Goal: Task Accomplishment & Management: Manage account settings

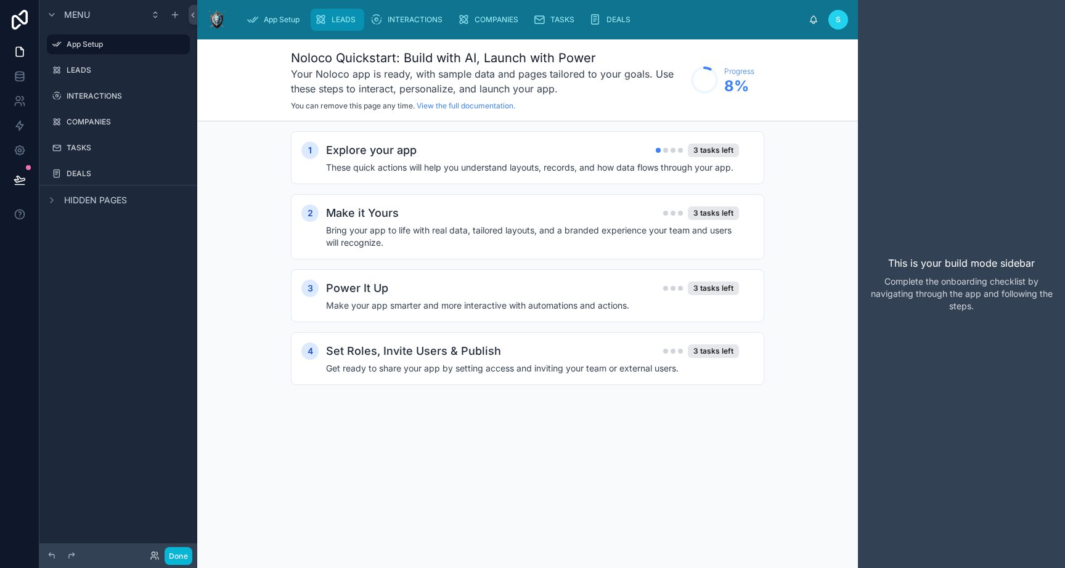
click at [327, 25] on icon "scrollable content" at bounding box center [320, 20] width 12 height 12
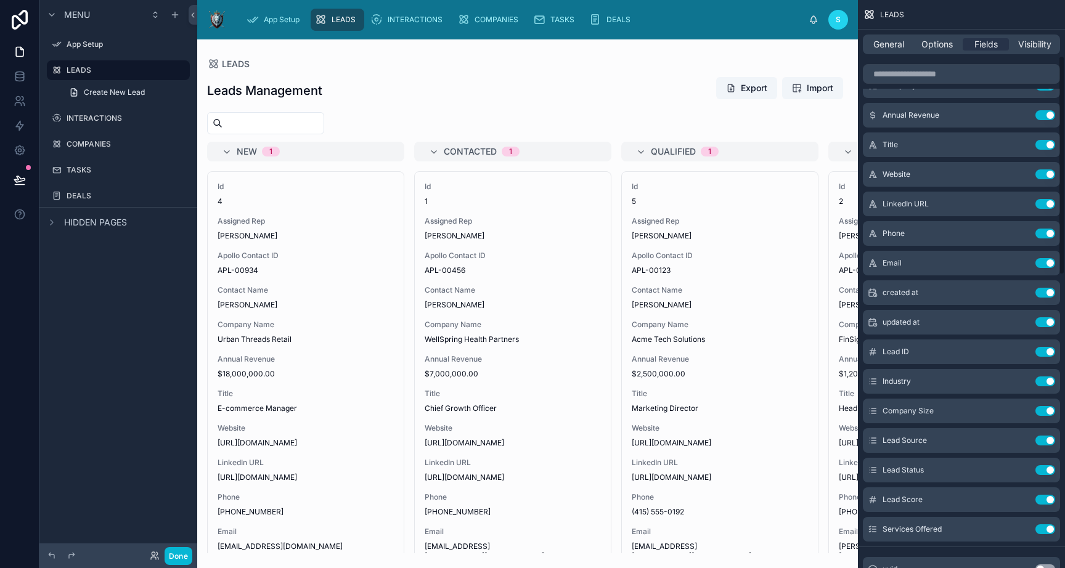
scroll to position [144, 0]
click at [704, 311] on div at bounding box center [527, 303] width 661 height 529
click at [740, 150] on div "Qualified 1" at bounding box center [727, 152] width 153 height 20
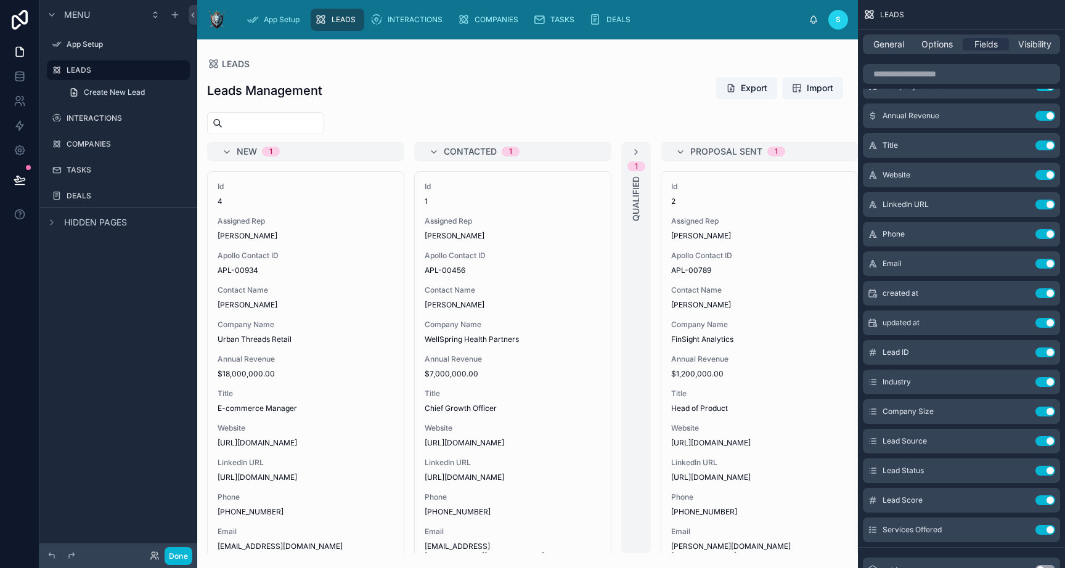
click at [740, 150] on span "Proposal Sent" at bounding box center [726, 151] width 72 height 12
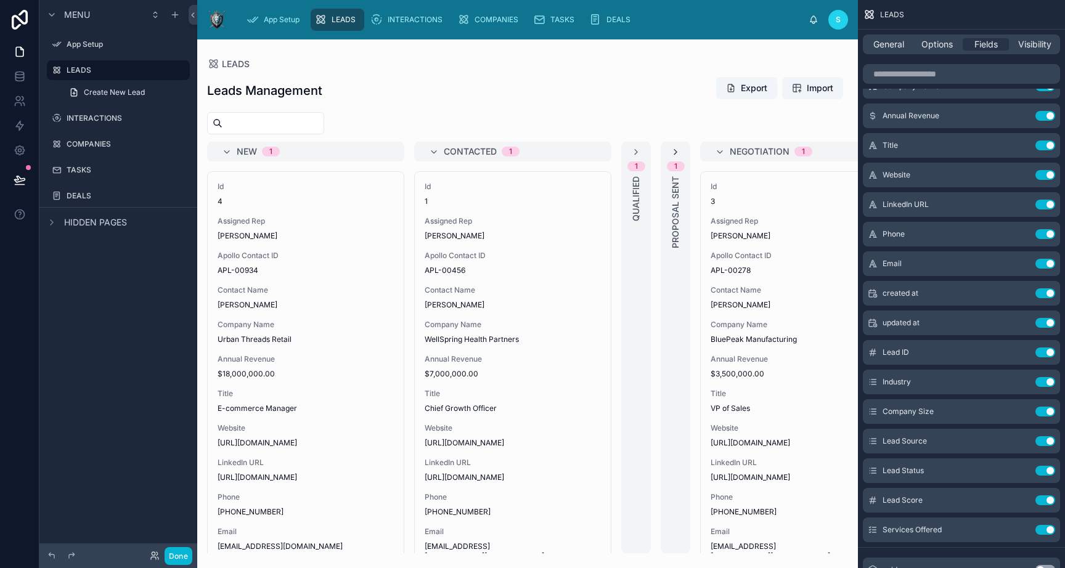
click at [674, 149] on icon at bounding box center [676, 152] width 10 height 10
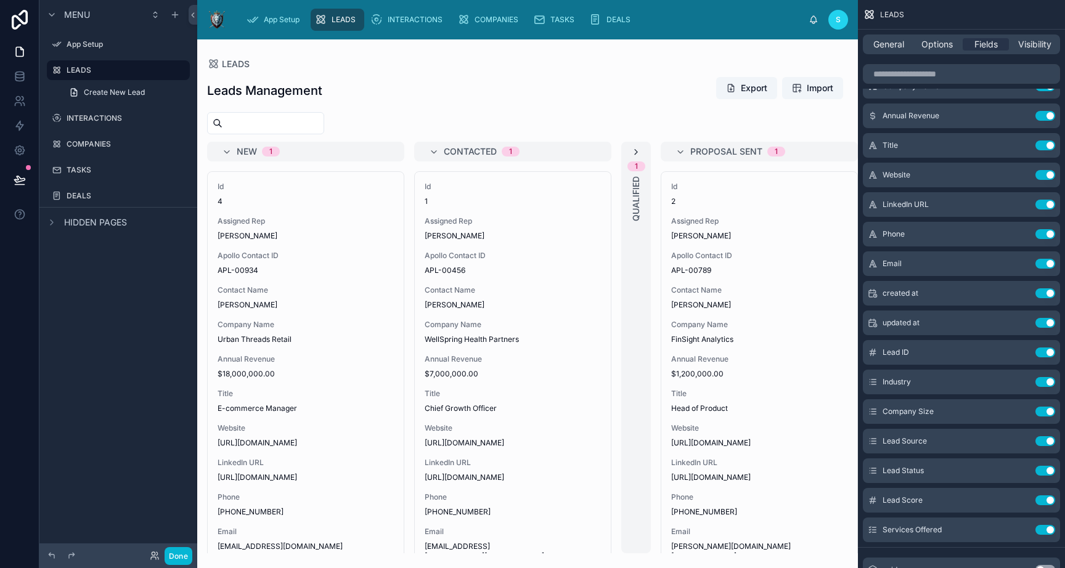
click at [637, 148] on icon at bounding box center [636, 152] width 10 height 10
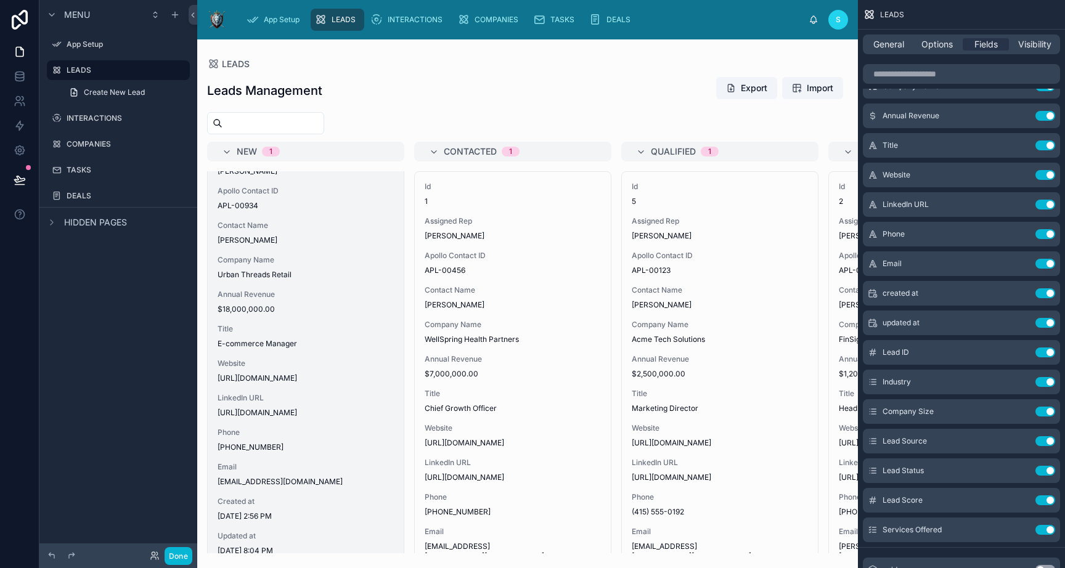
scroll to position [41, 0]
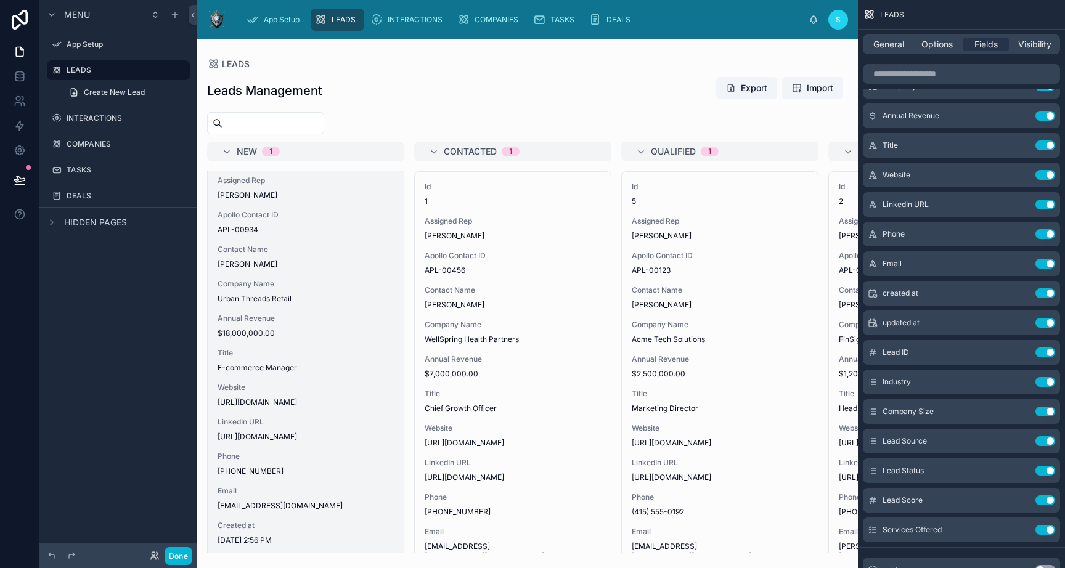
click at [298, 239] on div "Id 4 Assigned Rep [PERSON_NAME] Contact ID APL-00934 Contact Name [PERSON_NAME]…" at bounding box center [306, 478] width 196 height 695
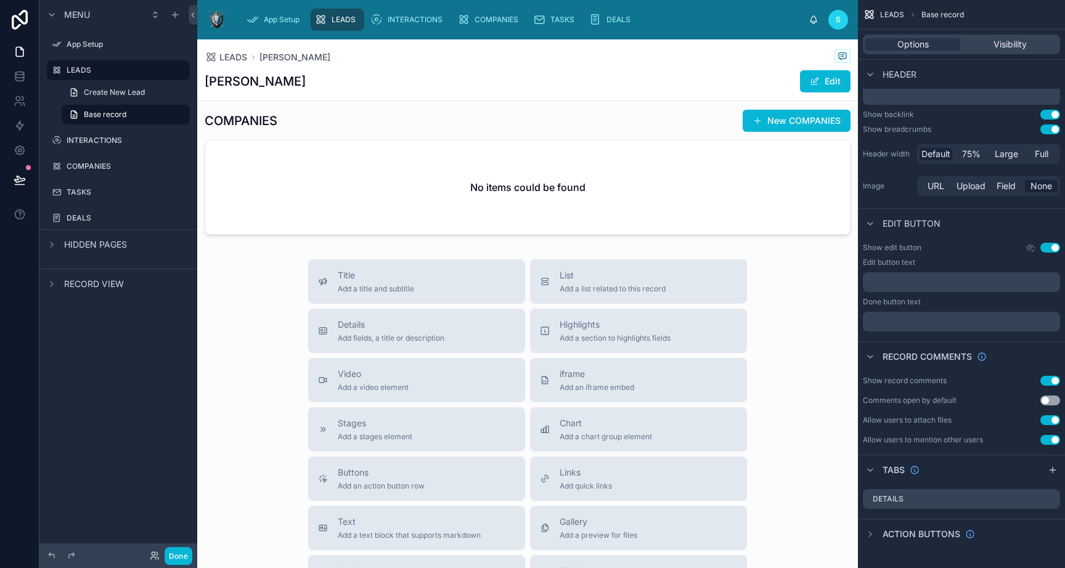
scroll to position [372, 0]
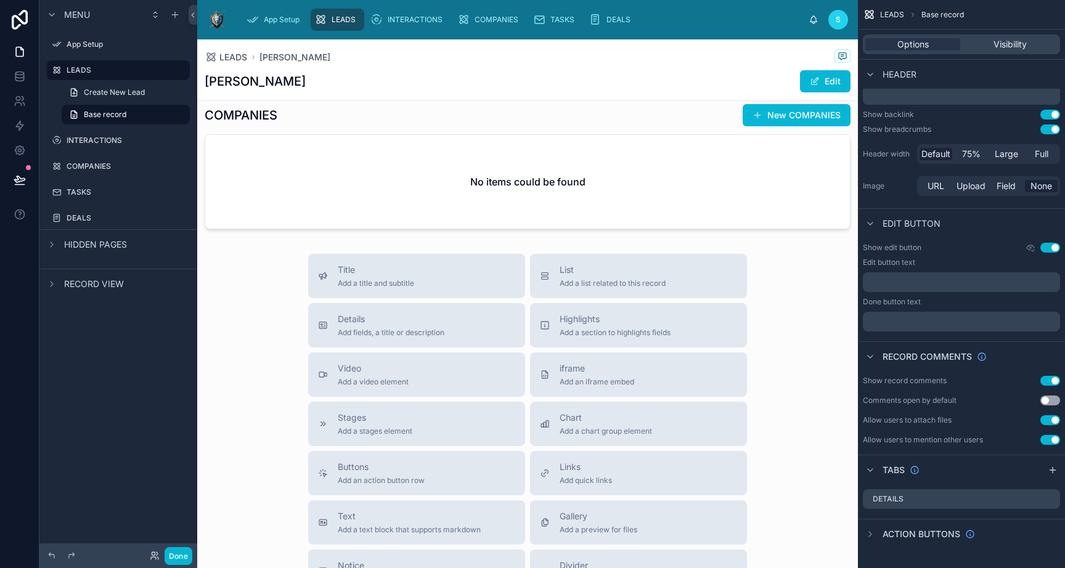
click at [810, 18] on icon at bounding box center [814, 20] width 10 height 10
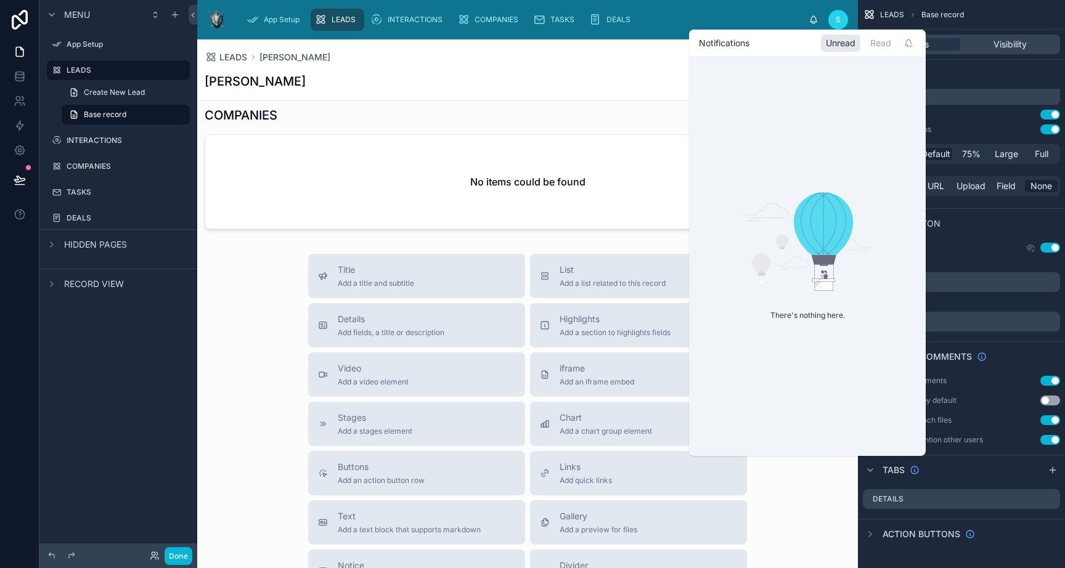
click at [563, 64] on div "LEADS [PERSON_NAME]" at bounding box center [528, 56] width 646 height 15
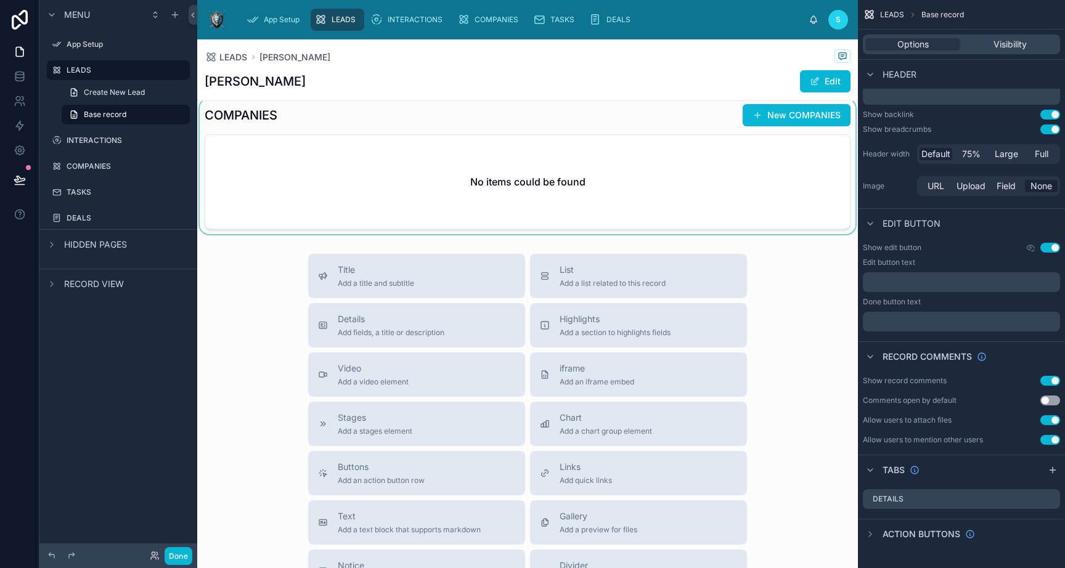
click at [521, 218] on div at bounding box center [527, 167] width 661 height 136
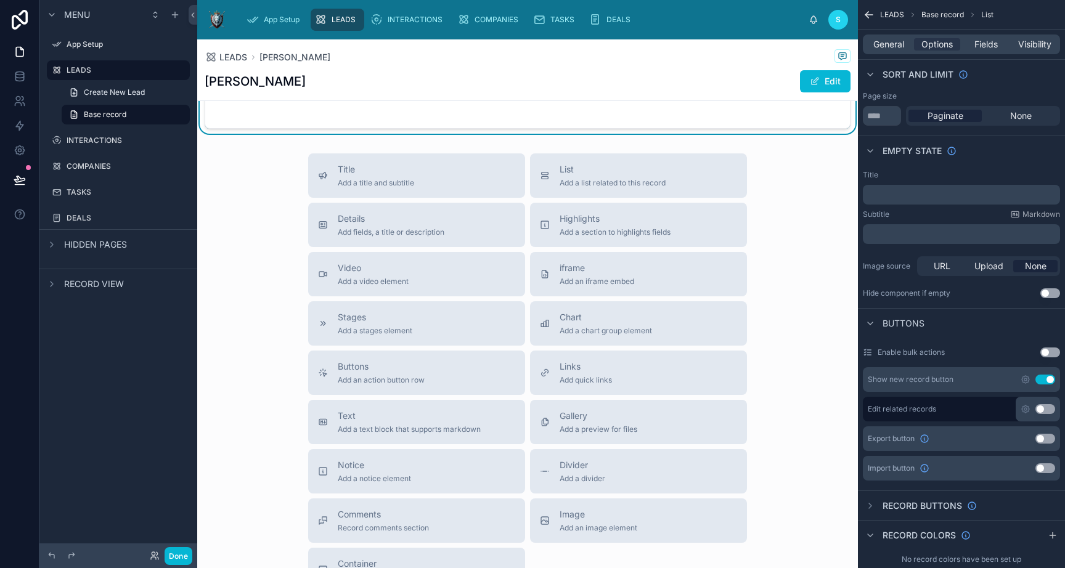
scroll to position [501, 0]
